Goal: Task Accomplishment & Management: Manage account settings

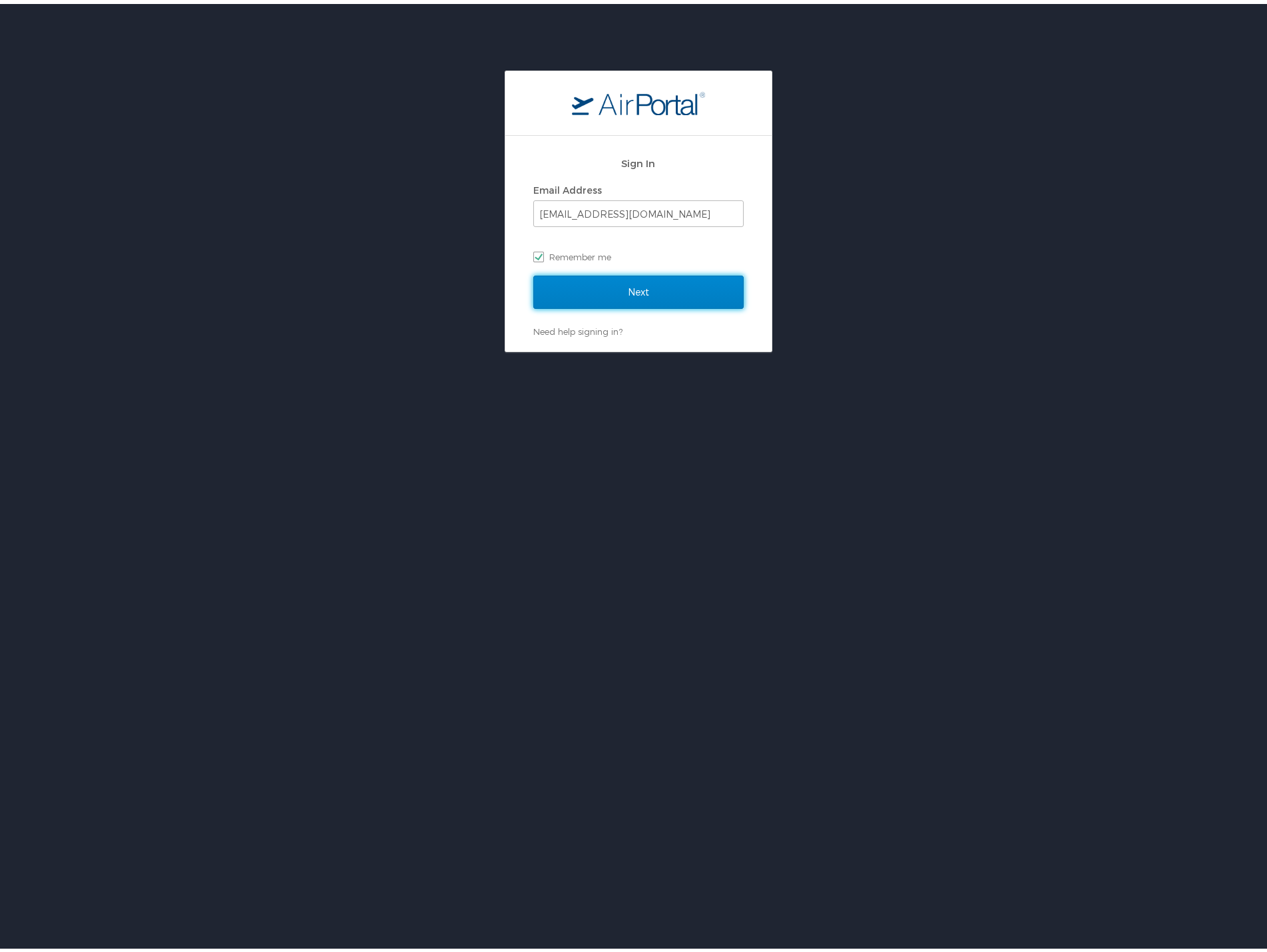
click at [668, 296] on input "Next" at bounding box center [638, 288] width 210 height 33
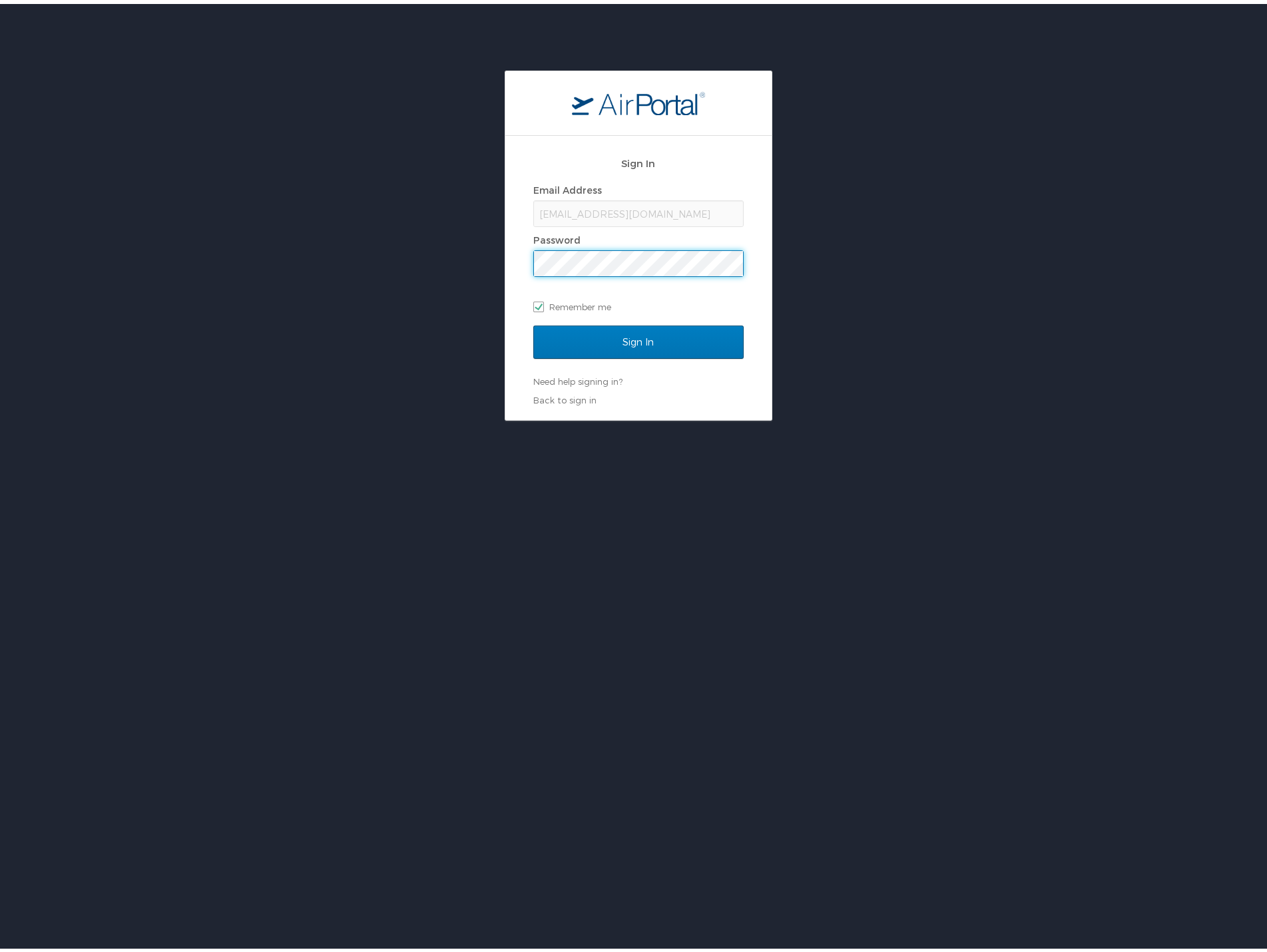
click at [533, 322] on input "Sign In" at bounding box center [638, 339] width 210 height 33
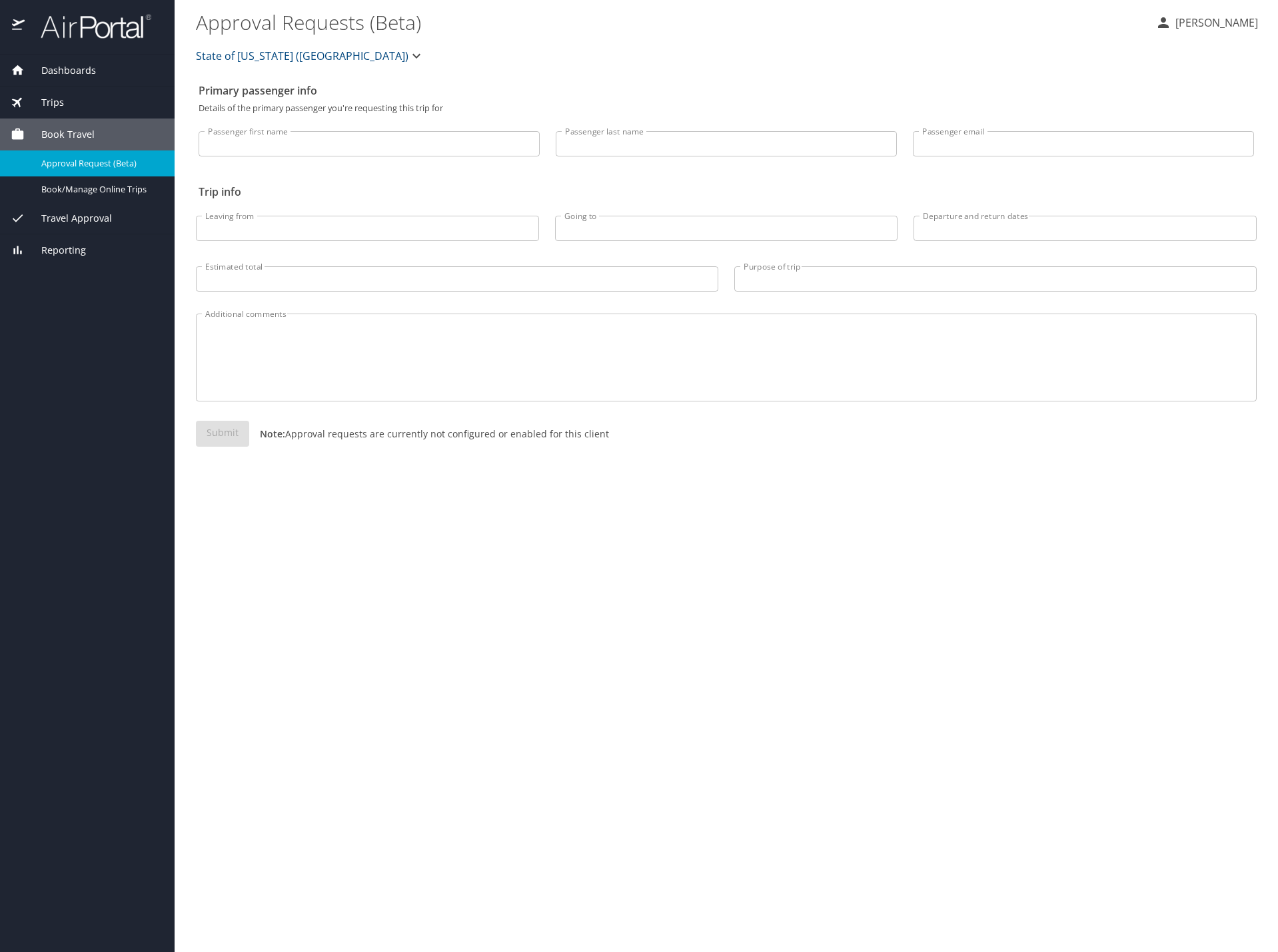
select select "US"
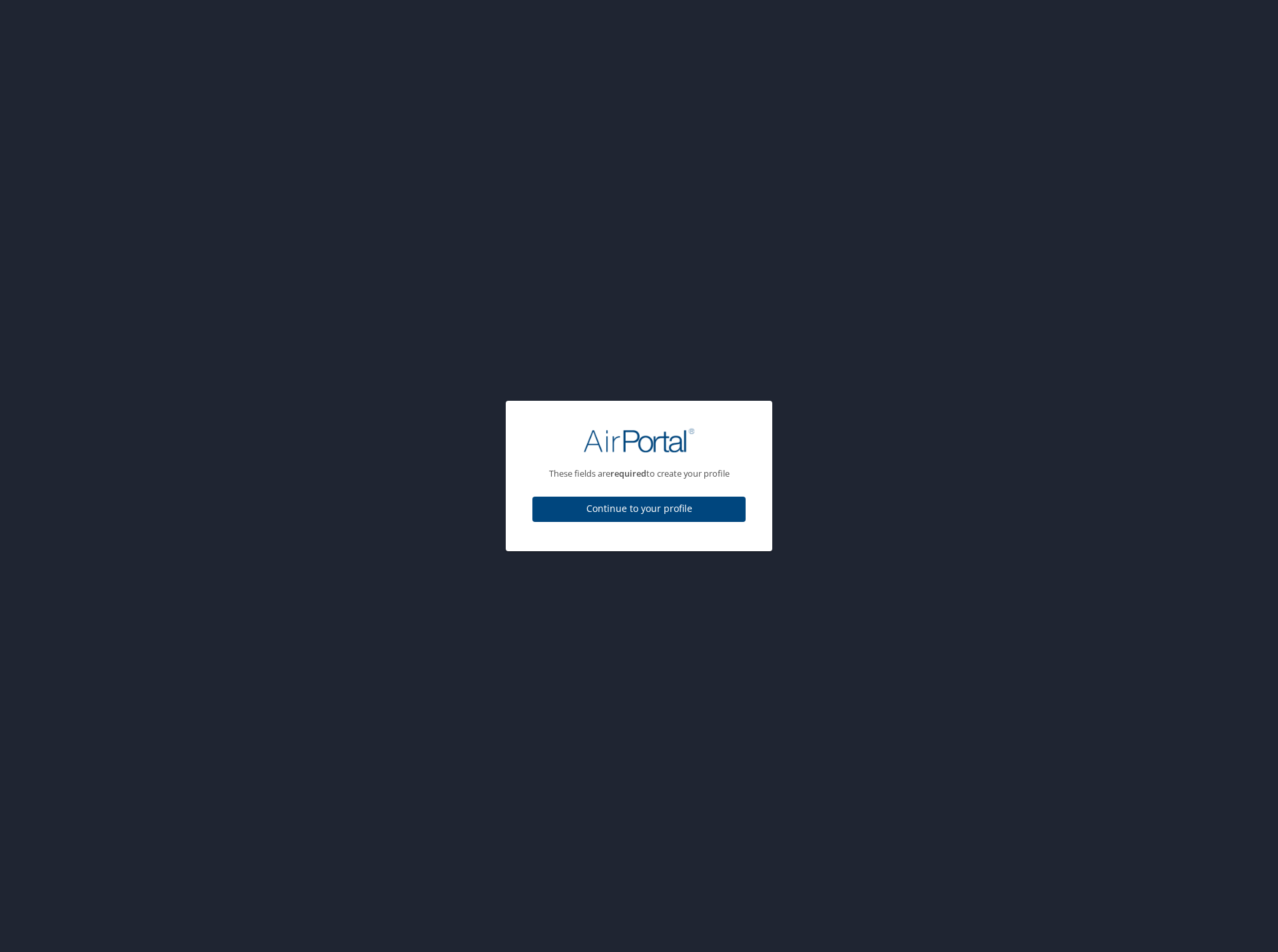
click at [68, 219] on div "These fields are required to create your profile Continue to your profile" at bounding box center [639, 476] width 1278 height 952
click at [640, 513] on span "Continue to your profile" at bounding box center [639, 509] width 192 height 17
select select "US"
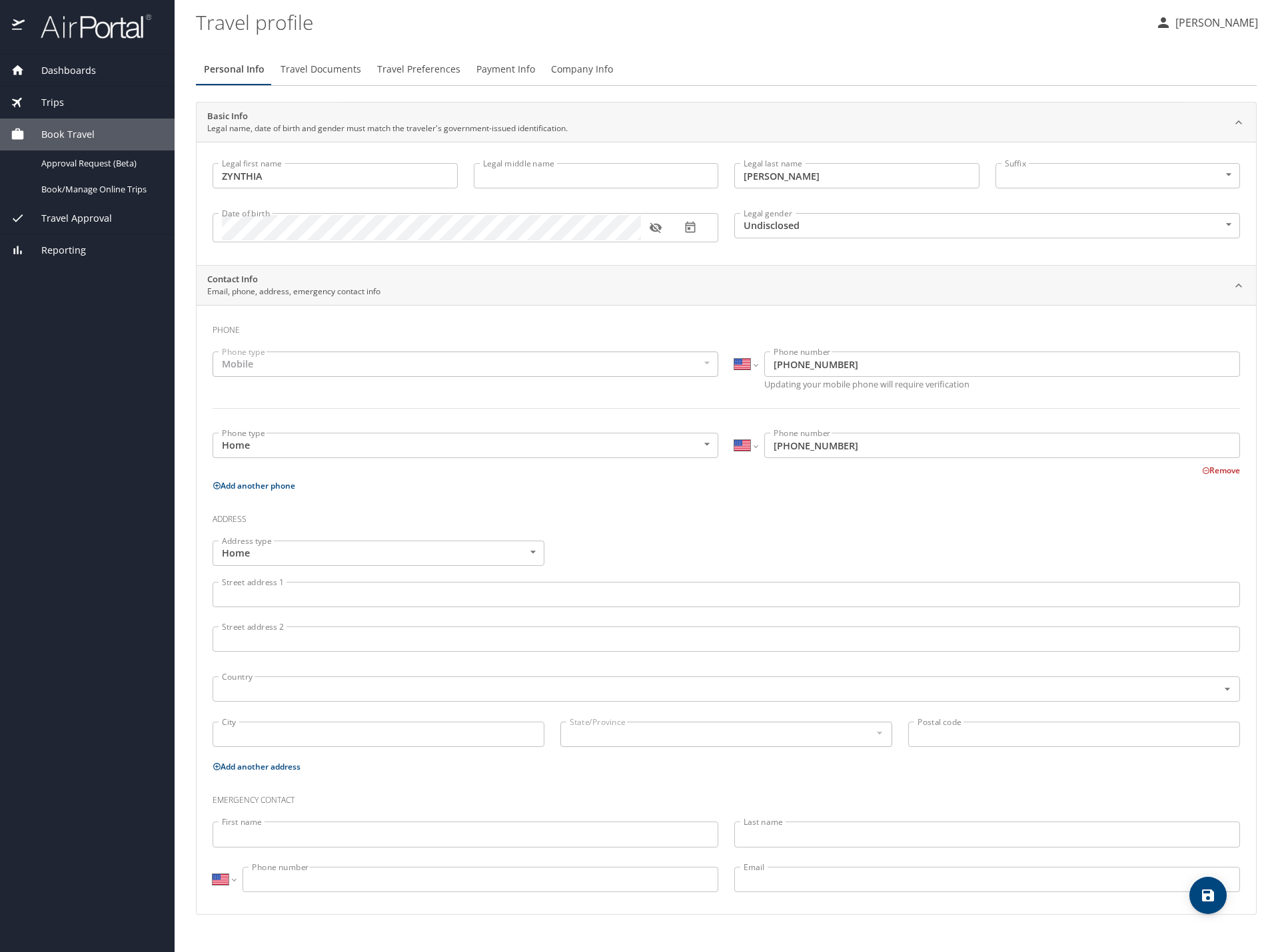
click at [86, 214] on span "Travel Approval" at bounding box center [68, 218] width 87 height 15
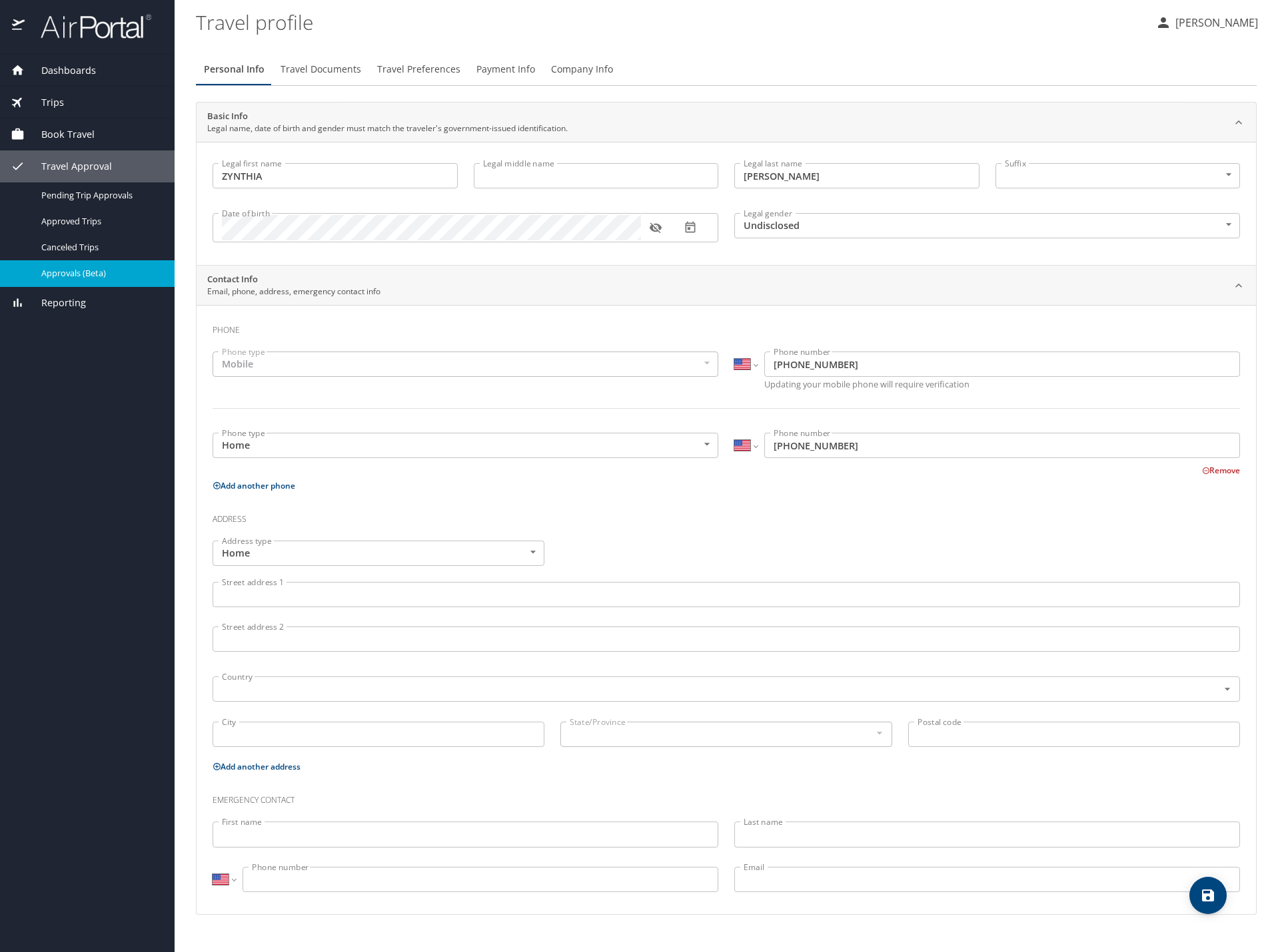
click at [65, 269] on span "Approvals (Beta)" at bounding box center [100, 273] width 117 height 13
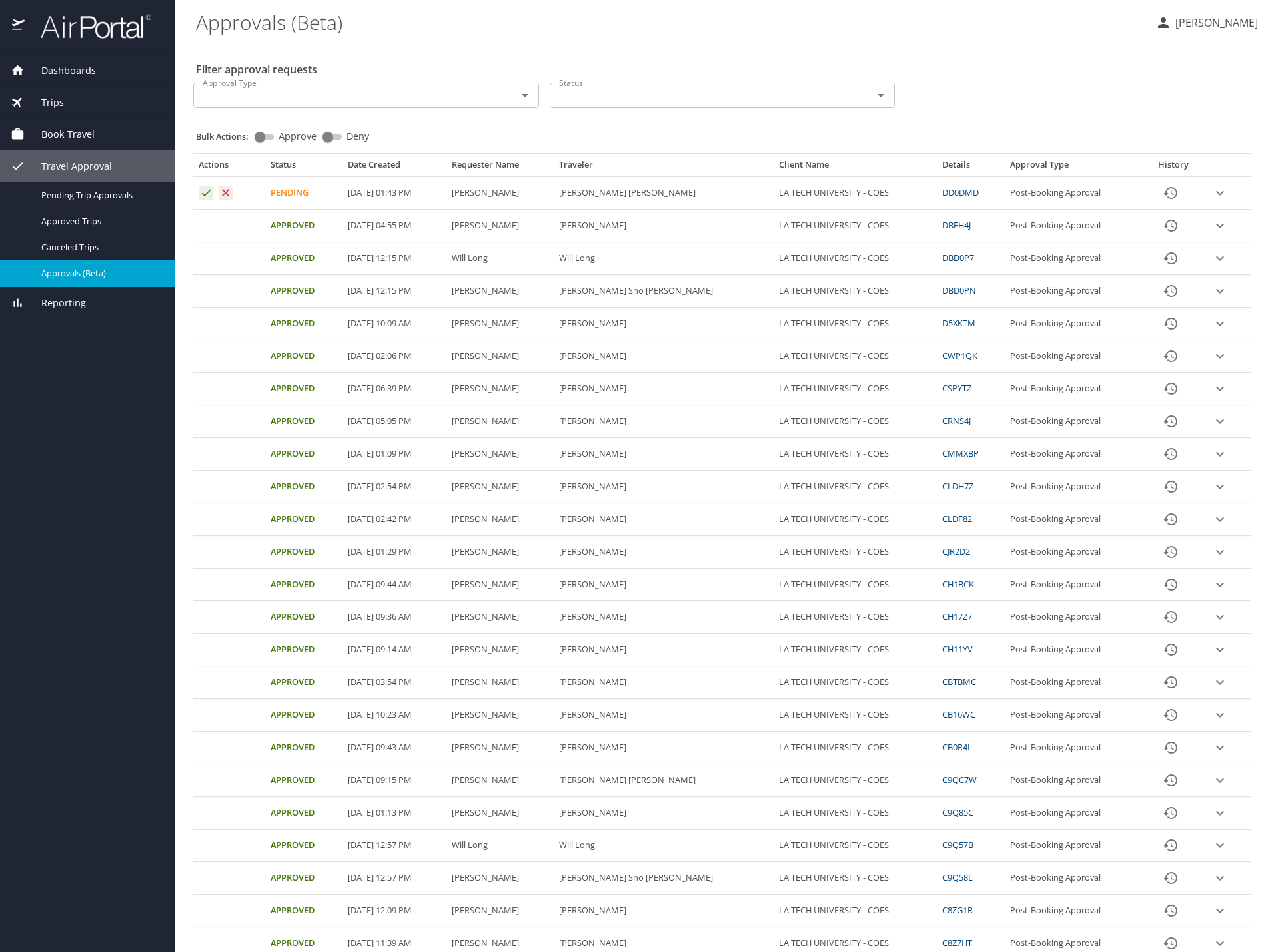
click at [1212, 192] on icon "expand row" at bounding box center [1220, 193] width 16 height 16
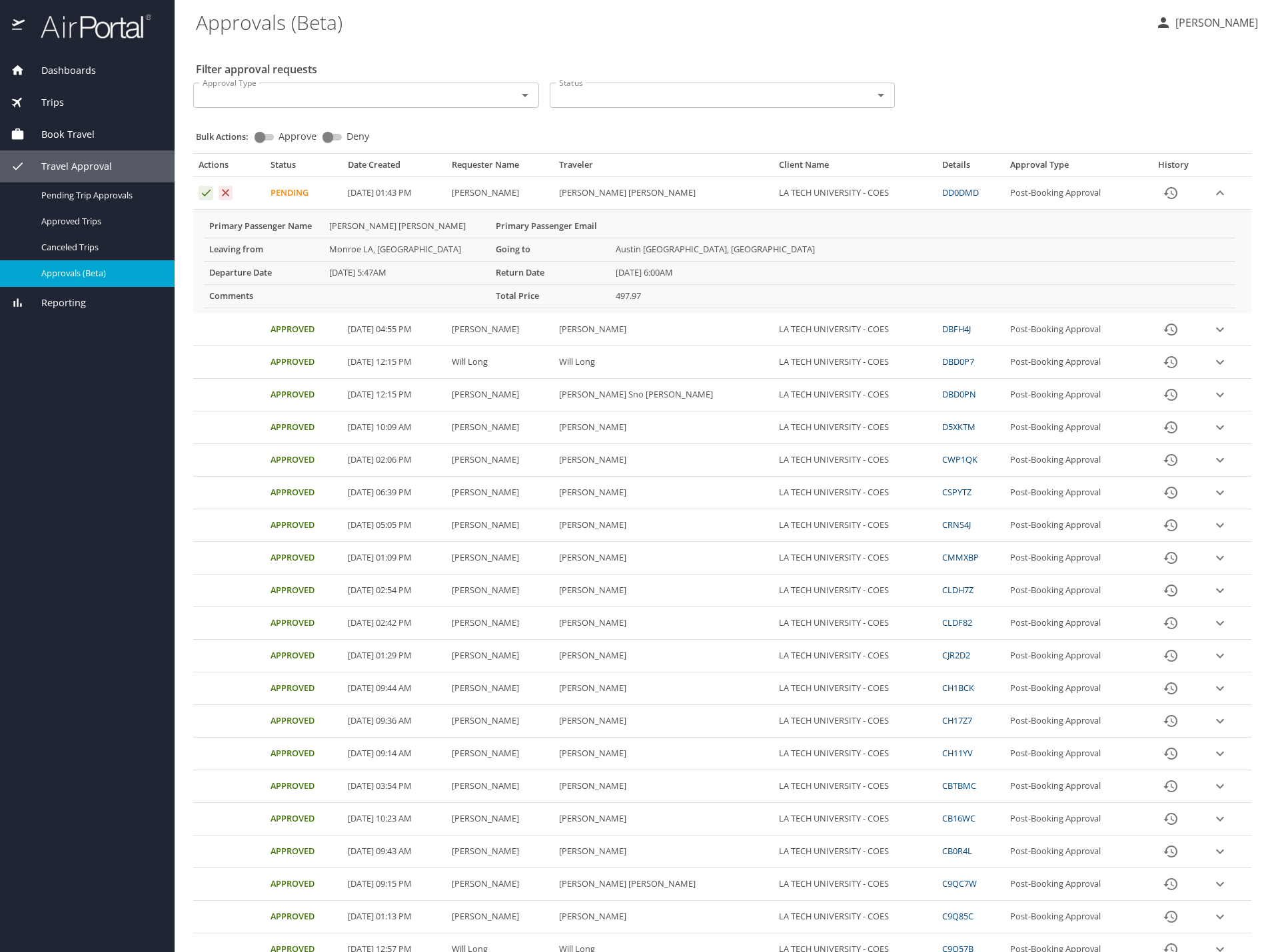
scroll to position [185, 0]
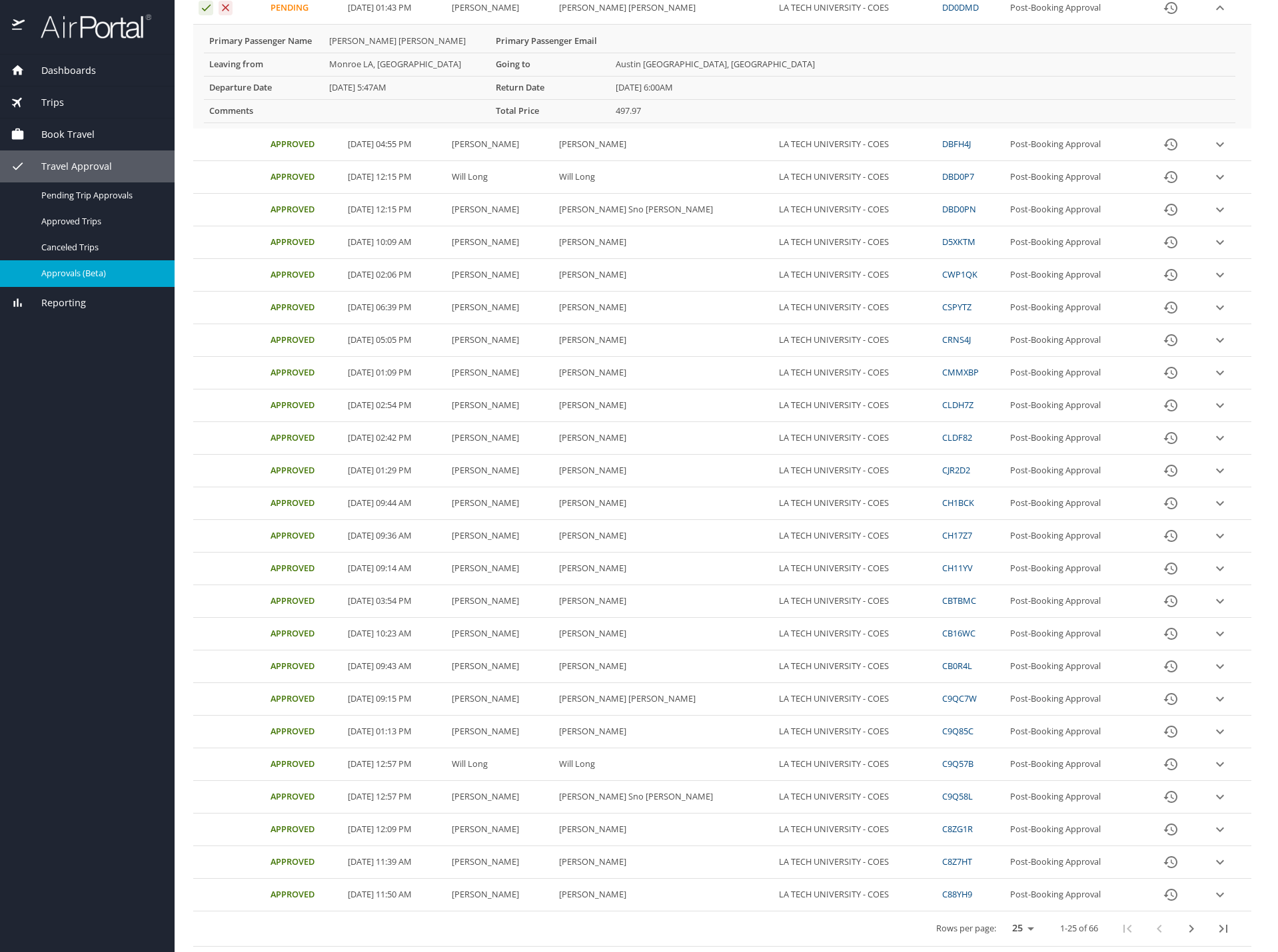
click at [1013, 928] on select "25 50 100" at bounding box center [1020, 928] width 38 height 20
select select "100"
click at [1001, 919] on select "25 50 100" at bounding box center [1020, 928] width 38 height 20
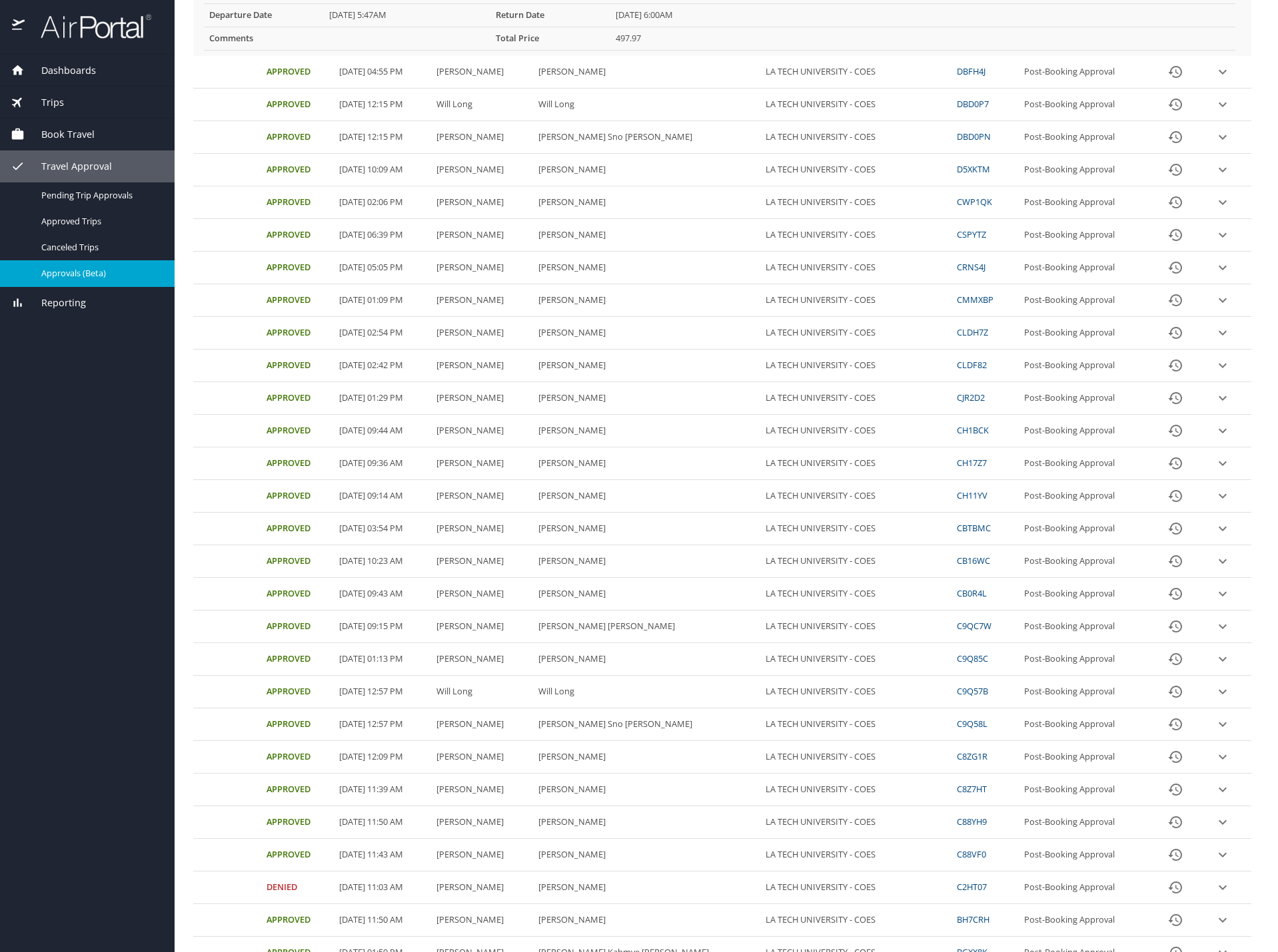
scroll to position [0, 0]
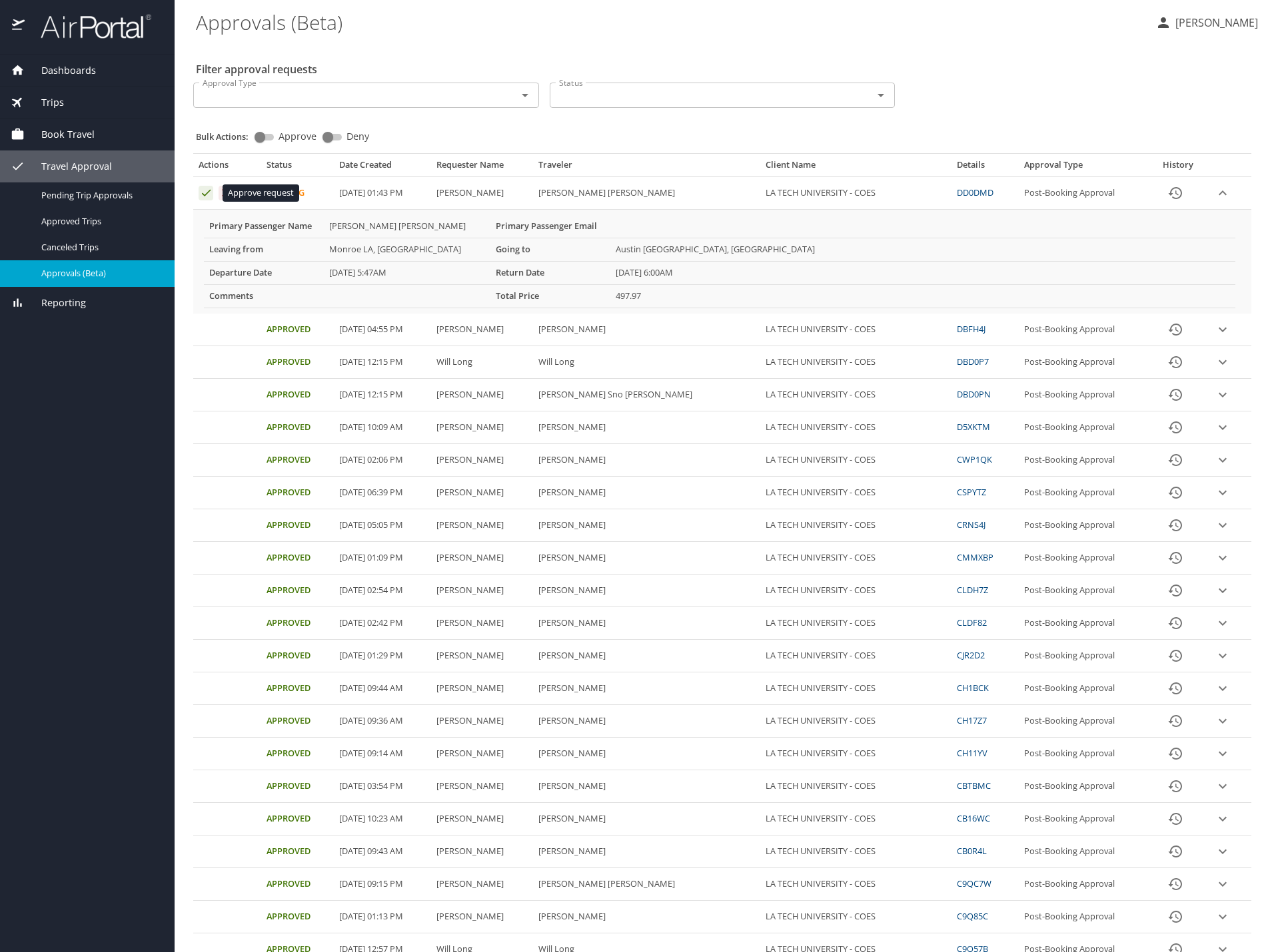
click at [205, 193] on icon "Approval table" at bounding box center [206, 193] width 13 height 13
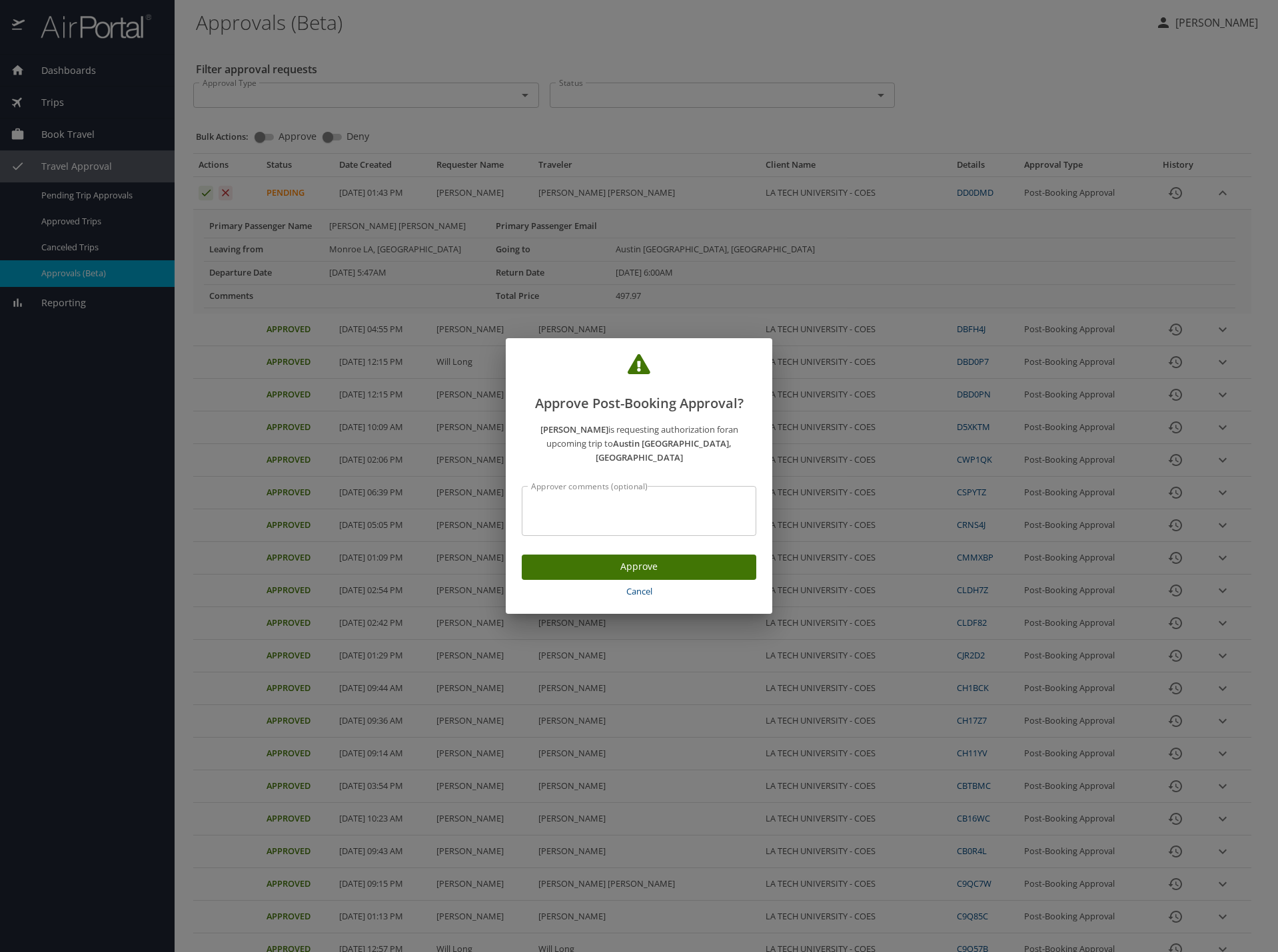
click at [589, 558] on span "Approve" at bounding box center [639, 566] width 213 height 17
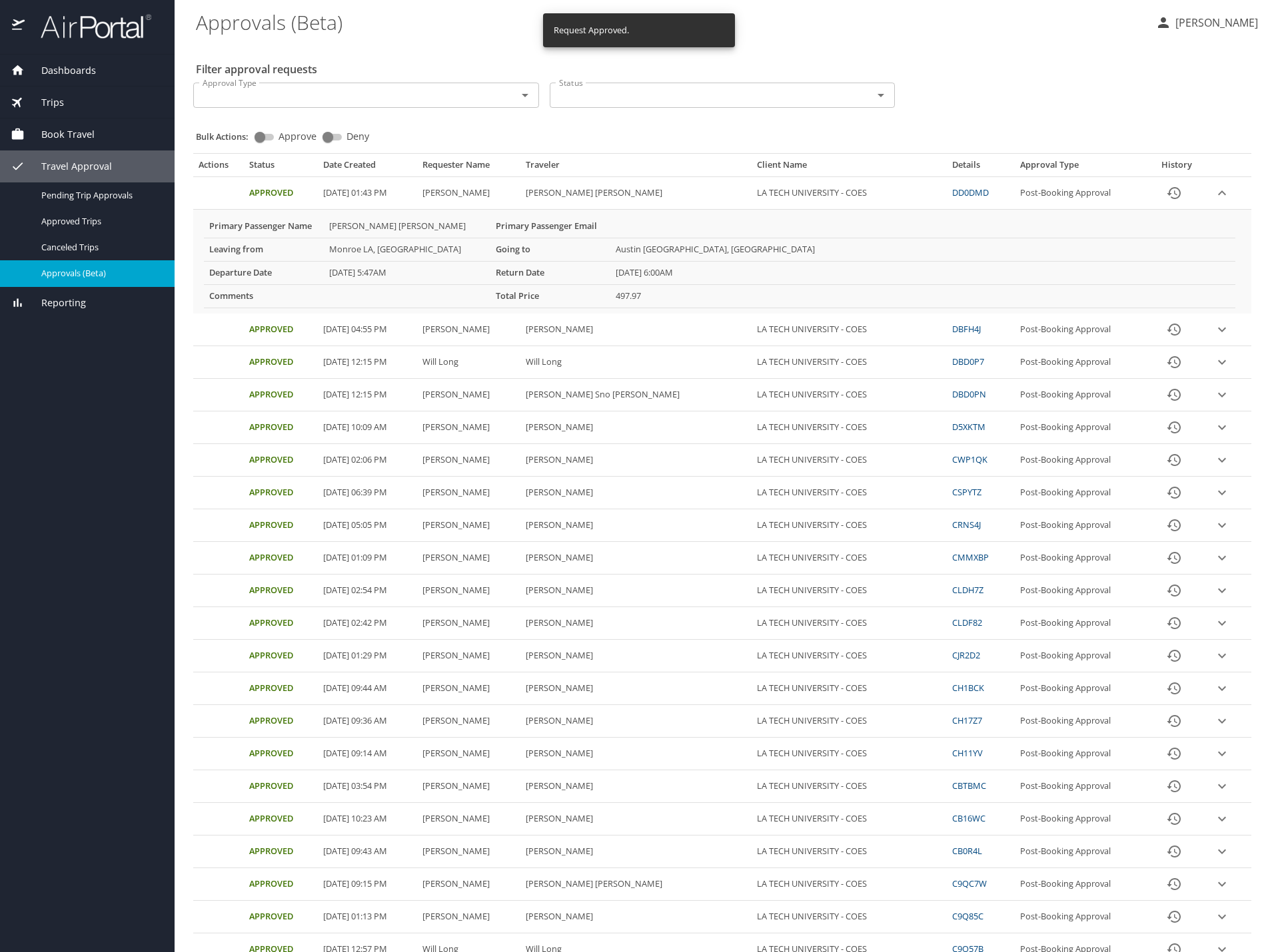
click at [1213, 193] on icon "expand row" at bounding box center [1221, 193] width 16 height 16
